Goal: Browse casually

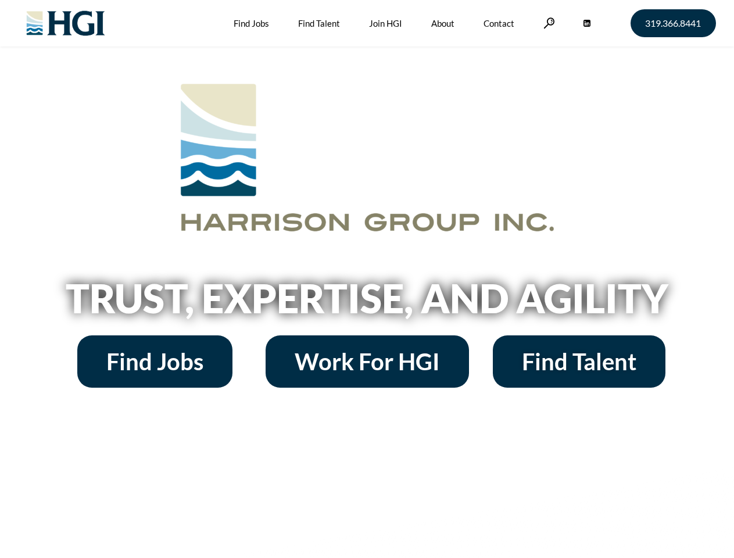
click at [367, 279] on h2 "Trust, Expertise, and Agility" at bounding box center [367, 298] width 663 height 40
click at [547, 23] on link at bounding box center [549, 22] width 12 height 11
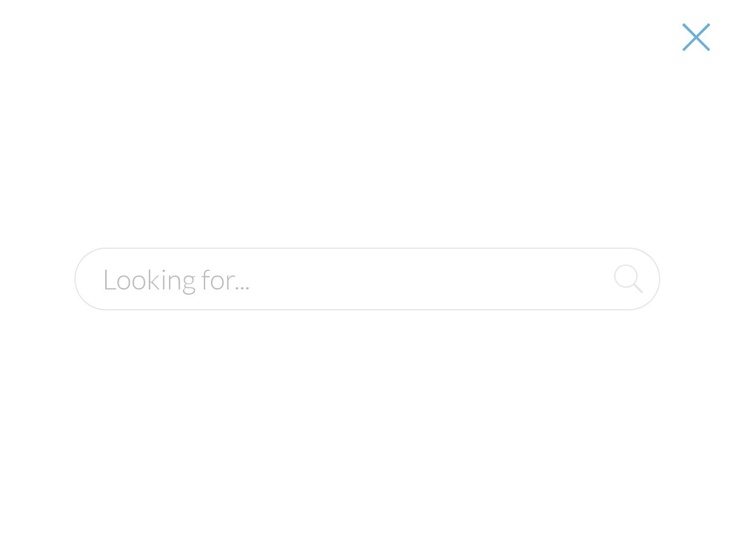
click at [367, 302] on h2 "Trust, Expertise, and Agility" at bounding box center [367, 298] width 663 height 40
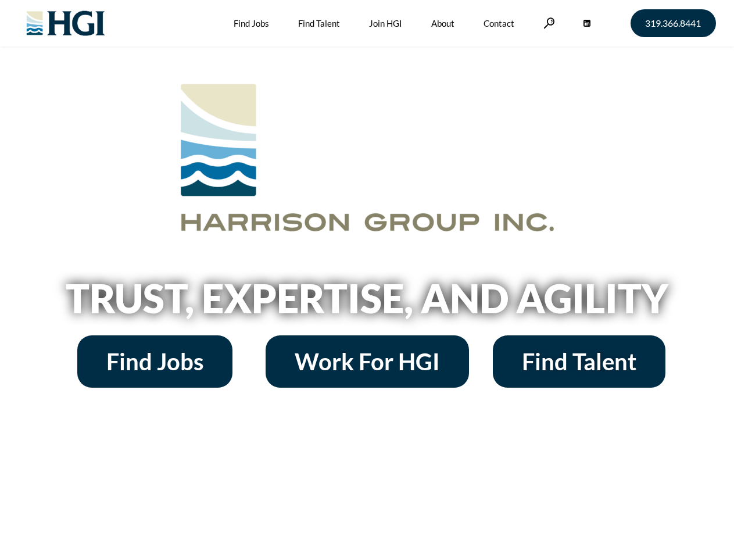
click at [367, 279] on h2 "Trust, Expertise, and Agility" at bounding box center [367, 298] width 663 height 40
click at [547, 23] on link at bounding box center [549, 22] width 12 height 11
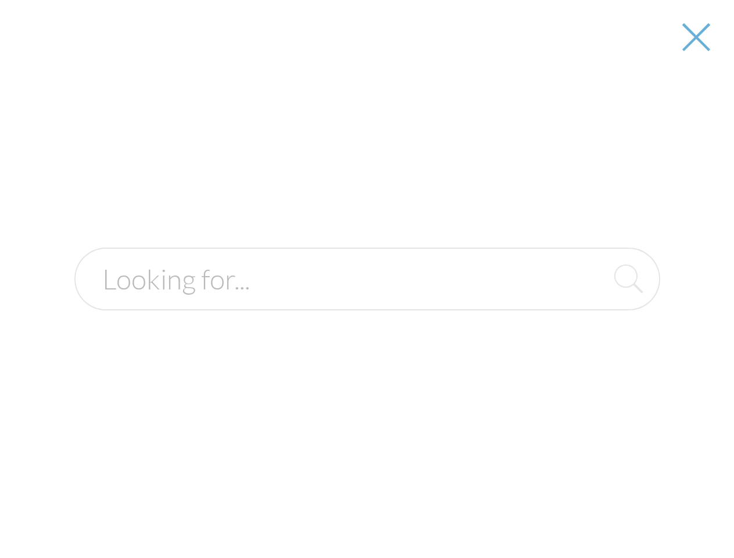
click at [367, 302] on h2 "Trust, Expertise, and Agility" at bounding box center [367, 298] width 663 height 40
